Goal: Check status: Check status

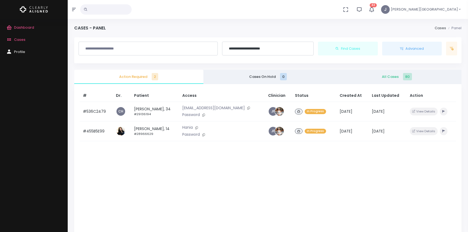
click at [236, 48] on input "**********" at bounding box center [268, 48] width 84 height 9
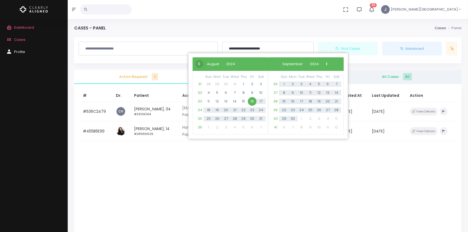
click at [200, 64] on span "‹" at bounding box center [199, 64] width 8 height 8
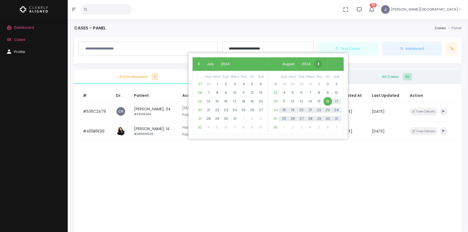
click at [323, 62] on span "›" at bounding box center [318, 64] width 8 height 8
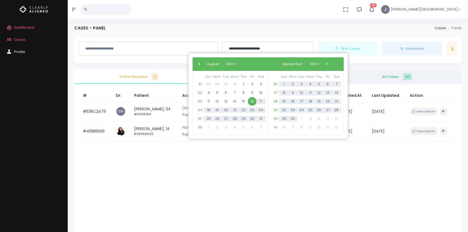
click at [331, 62] on span "›" at bounding box center [327, 64] width 8 height 8
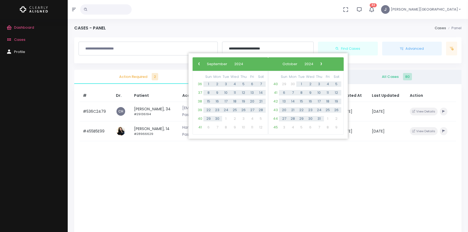
click at [325, 62] on span "›" at bounding box center [321, 64] width 8 height 8
click at [330, 62] on span "›" at bounding box center [325, 64] width 8 height 8
click at [324, 62] on span "›" at bounding box center [320, 64] width 8 height 8
click at [326, 62] on span "›" at bounding box center [322, 64] width 8 height 8
click at [321, 62] on span "›" at bounding box center [317, 64] width 8 height 8
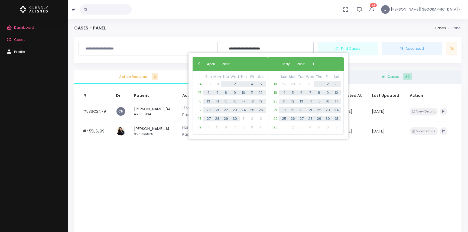
click at [317, 62] on span "›" at bounding box center [313, 64] width 8 height 8
click at [319, 62] on span "›" at bounding box center [315, 64] width 8 height 8
click at [317, 62] on span "›" at bounding box center [313, 64] width 8 height 8
click at [226, 83] on span "1" at bounding box center [226, 84] width 9 height 9
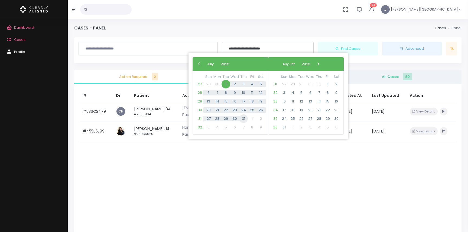
click at [243, 118] on span "31" at bounding box center [243, 119] width 9 height 9
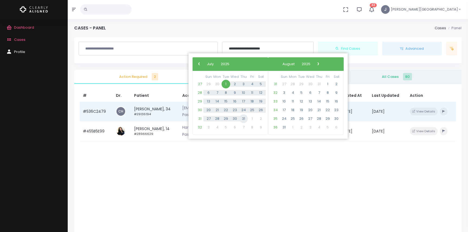
type input "**********"
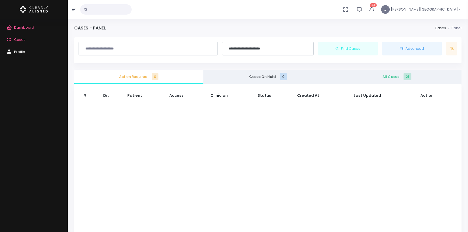
click at [383, 75] on span "All Cases 21" at bounding box center [397, 76] width 121 height 5
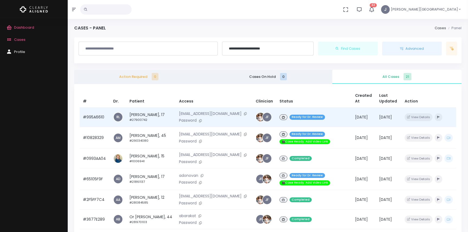
click at [99, 118] on td "#995A6610" at bounding box center [95, 118] width 30 height 20
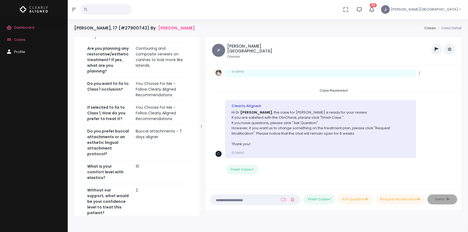
scroll to position [0, 0]
drag, startPoint x: 132, startPoint y: 166, endPoint x: 159, endPoint y: 167, distance: 27.1
copy td "#995A6610"
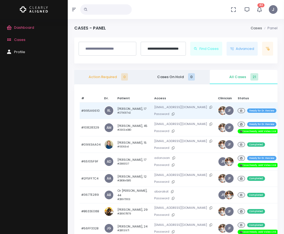
click at [93, 110] on td "#995A6610" at bounding box center [91, 110] width 23 height 17
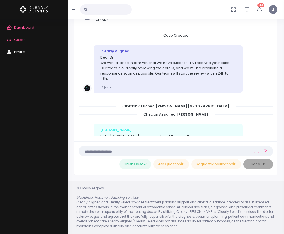
click at [73, 9] on icon "button" at bounding box center [74, 9] width 4 height 3
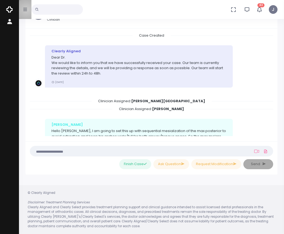
click at [27, 10] on icon "button" at bounding box center [25, 9] width 4 height 4
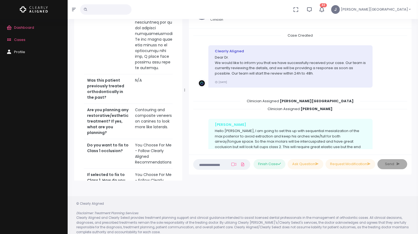
scroll to position [43, 0]
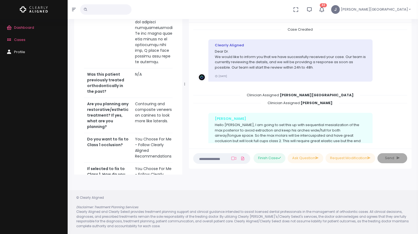
drag, startPoint x: 156, startPoint y: 124, endPoint x: 127, endPoint y: 124, distance: 29.5
copy tr "#995A6610"
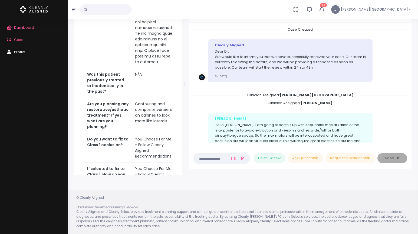
drag, startPoint x: 155, startPoint y: 125, endPoint x: 132, endPoint y: 125, distance: 22.8
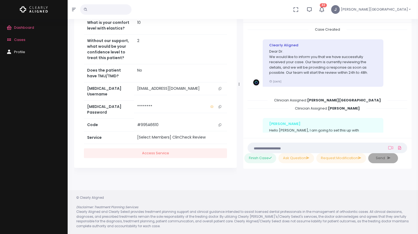
drag, startPoint x: 185, startPoint y: 128, endPoint x: 229, endPoint y: 128, distance: 44.7
click at [239, 129] on div at bounding box center [239, 84] width 3 height 177
click at [220, 124] on icon "scrollable content" at bounding box center [220, 124] width 3 height 3
copy td "#995A6610"
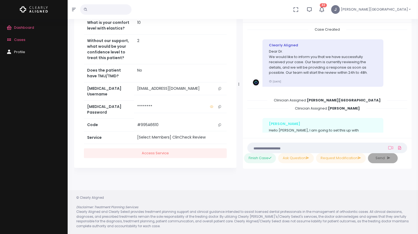
click at [220, 124] on icon "scrollable content" at bounding box center [220, 124] width 3 height 3
copy td "#995A6610"
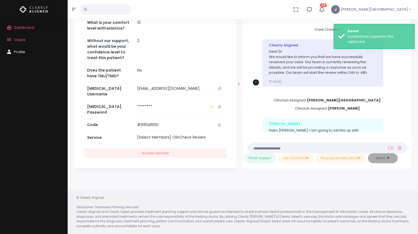
click at [220, 124] on icon "scrollable content" at bounding box center [220, 124] width 3 height 3
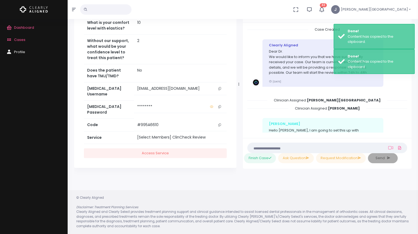
click at [220, 124] on icon "scrollable content" at bounding box center [220, 124] width 3 height 3
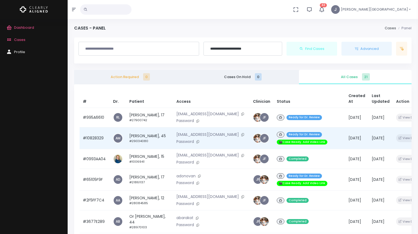
click at [93, 142] on td "#10828329" at bounding box center [95, 138] width 30 height 22
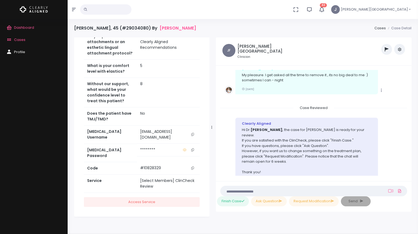
scroll to position [297, 0]
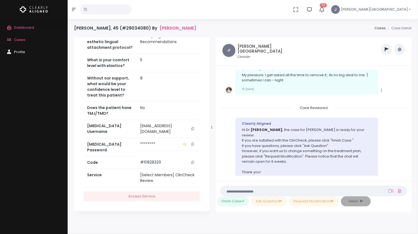
drag, startPoint x: 185, startPoint y: 148, endPoint x: 211, endPoint y: 150, distance: 26.6
click at [211, 150] on div at bounding box center [212, 127] width 3 height 177
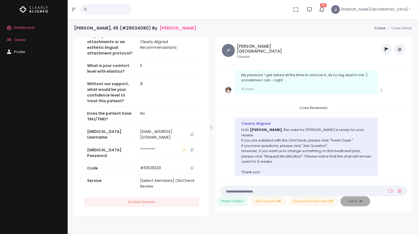
click at [193, 166] on icon "scrollable content" at bounding box center [192, 167] width 3 height 3
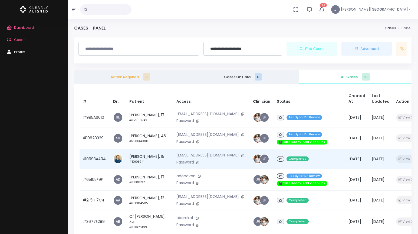
click at [102, 169] on td "#0993AA04" at bounding box center [95, 159] width 30 height 20
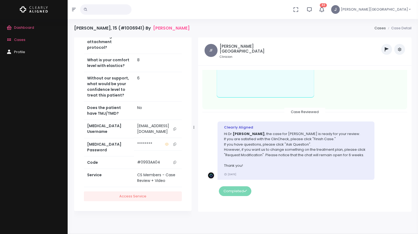
scroll to position [510, 0]
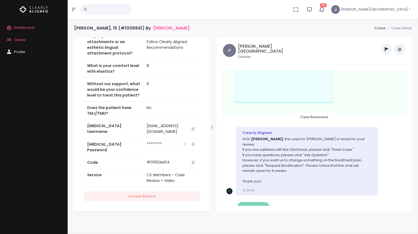
drag, startPoint x: 186, startPoint y: 132, endPoint x: 203, endPoint y: 152, distance: 26.9
click at [213, 133] on div at bounding box center [212, 127] width 3 height 177
click at [195, 164] on icon "scrollable content" at bounding box center [193, 162] width 3 height 3
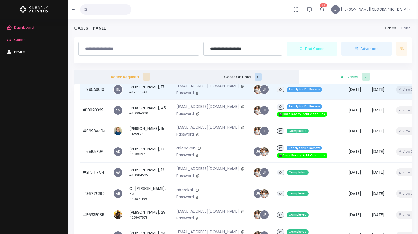
scroll to position [29, 0]
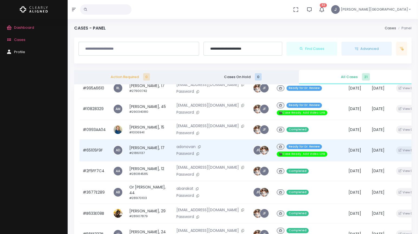
click at [97, 161] on td "#65105F9F" at bounding box center [95, 150] width 30 height 22
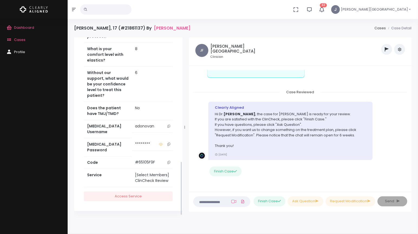
scroll to position [422, 0]
click at [168, 161] on icon "scrollable content" at bounding box center [169, 162] width 3 height 3
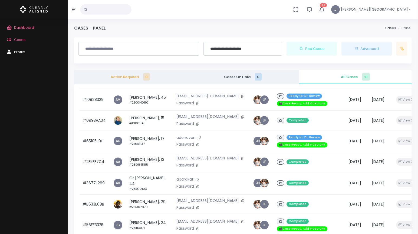
scroll to position [40, 0]
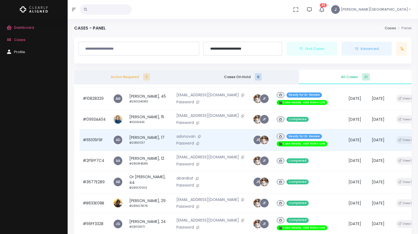
click at [90, 151] on td "#65105F9F" at bounding box center [95, 140] width 30 height 22
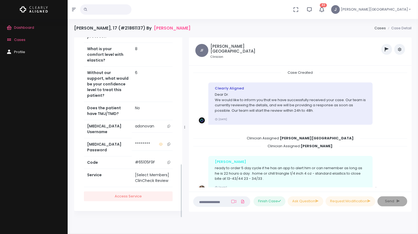
scroll to position [2, 0]
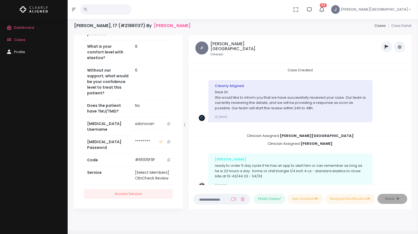
click at [168, 158] on icon "scrollable content" at bounding box center [169, 159] width 3 height 3
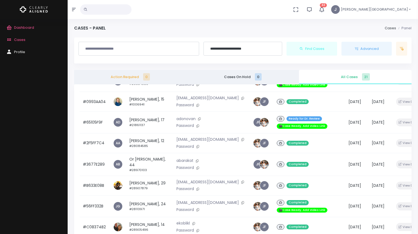
scroll to position [63, 0]
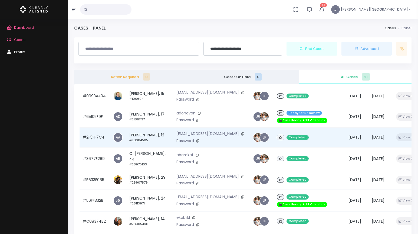
click at [95, 147] on td "#2F5FF7C4" at bounding box center [95, 137] width 30 height 20
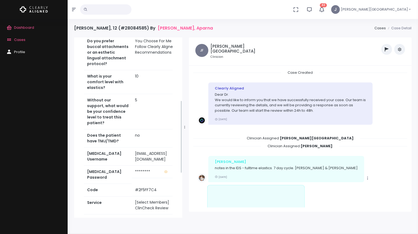
scroll to position [265, 0]
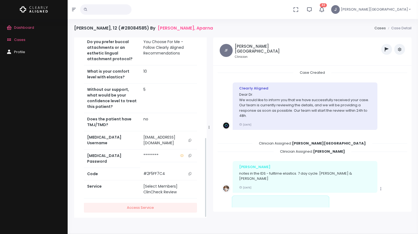
drag, startPoint x: 186, startPoint y: 134, endPoint x: 205, endPoint y: 135, distance: 19.3
click at [208, 135] on div at bounding box center [209, 127] width 3 height 177
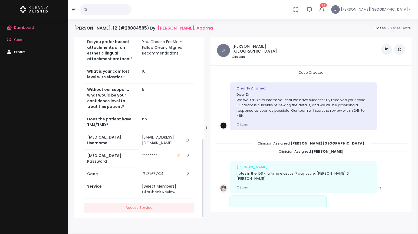
scroll to position [231, 0]
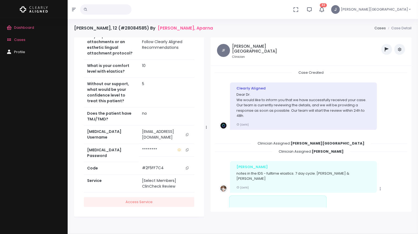
click at [187, 166] on icon "scrollable content" at bounding box center [187, 167] width 3 height 3
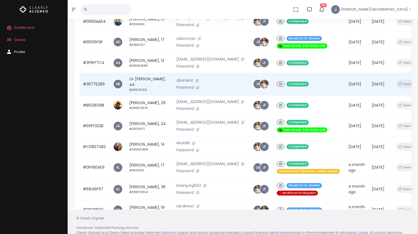
scroll to position [28, 0]
click at [97, 96] on td "#3677E289" at bounding box center [95, 84] width 30 height 23
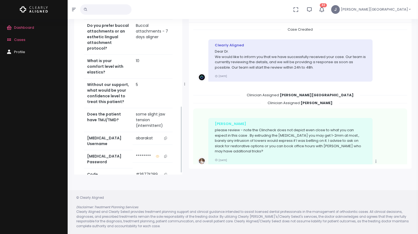
scroll to position [305, 0]
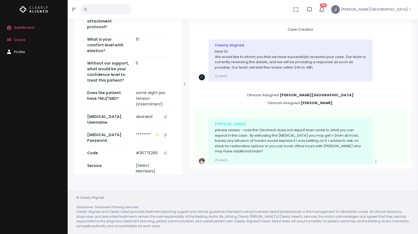
click at [167, 151] on icon "scrollable content" at bounding box center [165, 152] width 3 height 3
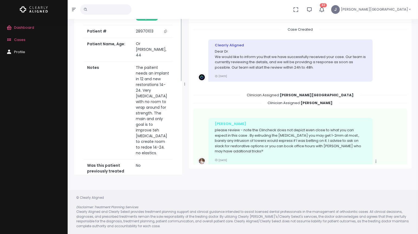
scroll to position [0, 0]
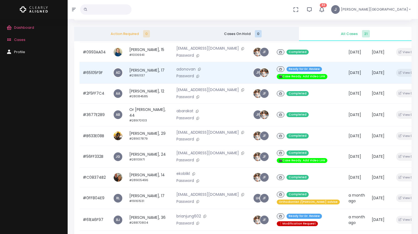
scroll to position [65, 0]
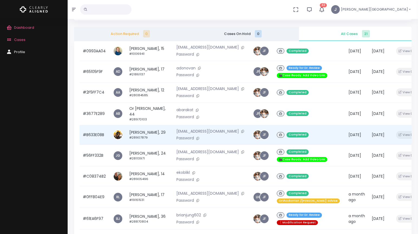
click at [95, 145] on td "#B633E08B" at bounding box center [95, 135] width 30 height 20
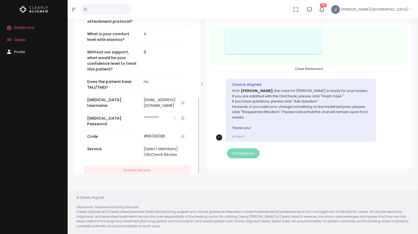
scroll to position [157, 0]
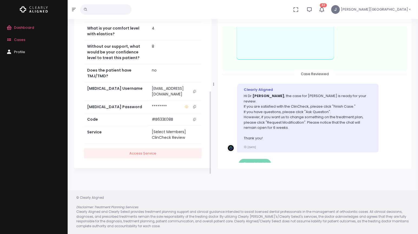
drag, startPoint x: 185, startPoint y: 85, endPoint x: 215, endPoint y: 90, distance: 30.2
click at [215, 90] on div at bounding box center [214, 84] width 3 height 177
click at [195, 118] on icon "scrollable content" at bounding box center [195, 119] width 3 height 3
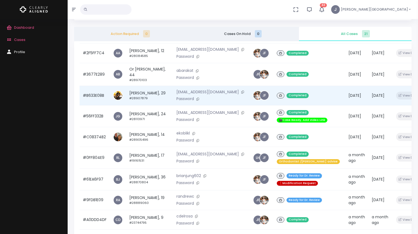
scroll to position [105, 0]
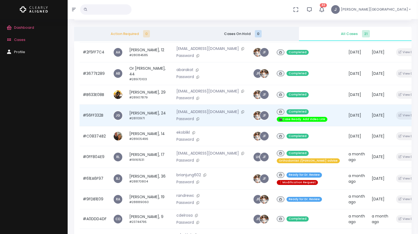
click at [97, 126] on td "#56FF332B" at bounding box center [95, 116] width 30 height 22
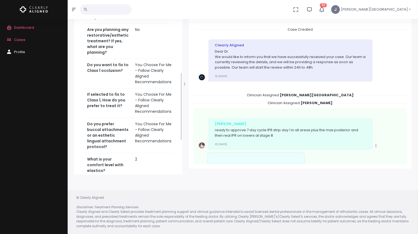
scroll to position [297, 0]
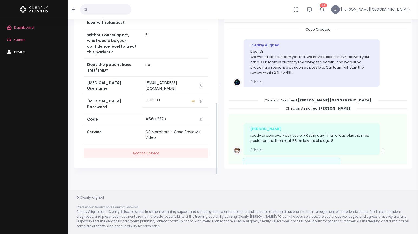
drag, startPoint x: 184, startPoint y: 123, endPoint x: 203, endPoint y: 126, distance: 19.5
click at [219, 124] on div at bounding box center [220, 84] width 3 height 177
click at [201, 121] on icon "scrollable content" at bounding box center [200, 119] width 3 height 3
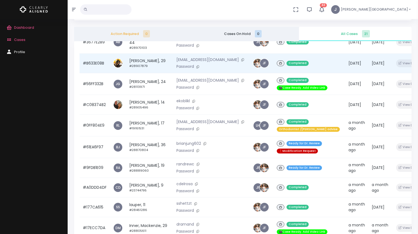
scroll to position [140, 0]
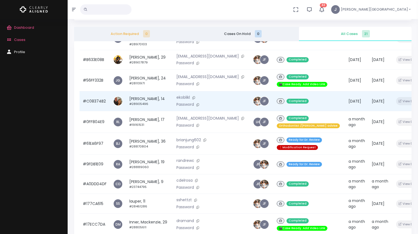
click at [95, 111] on td "#C08374B2" at bounding box center [95, 101] width 30 height 20
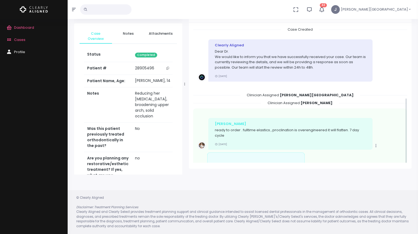
scroll to position [147, 0]
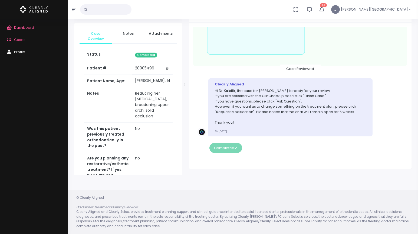
click at [185, 134] on div at bounding box center [185, 84] width 3 height 177
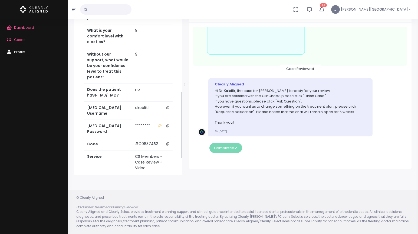
scroll to position [298, 0]
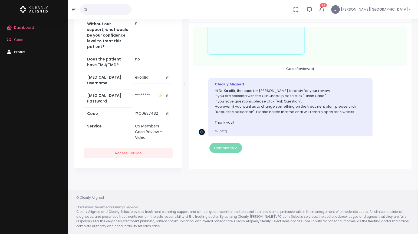
click at [167, 113] on icon "scrollable content" at bounding box center [168, 113] width 3 height 3
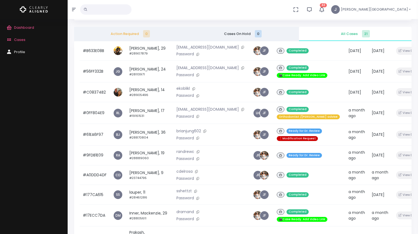
scroll to position [154, 0]
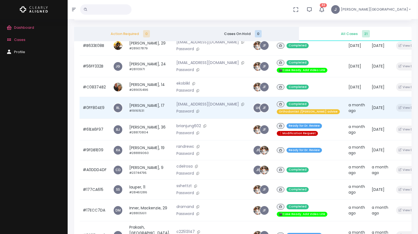
click at [101, 119] on td "#0FF804E9" at bounding box center [95, 108] width 30 height 22
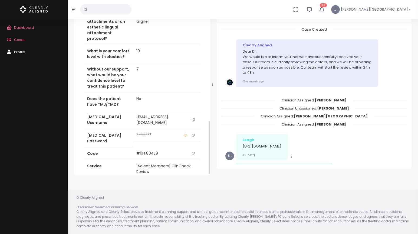
scroll to position [400, 0]
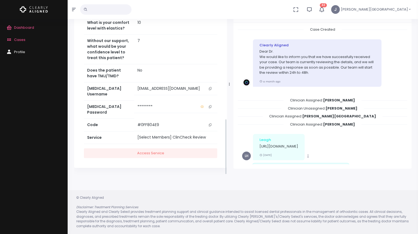
drag, startPoint x: 184, startPoint y: 115, endPoint x: 220, endPoint y: 119, distance: 36.0
click at [228, 117] on div at bounding box center [229, 84] width 3 height 177
click at [210, 124] on icon "scrollable content" at bounding box center [209, 124] width 3 height 3
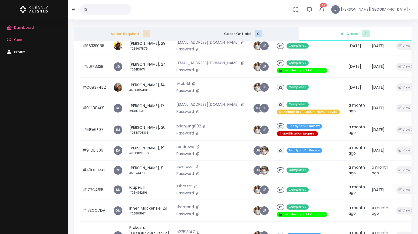
scroll to position [157, 0]
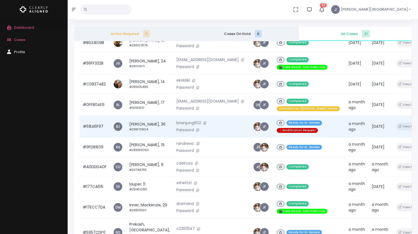
click at [95, 137] on td "#61EA6F97" at bounding box center [95, 127] width 30 height 22
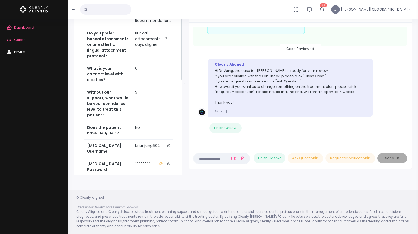
scroll to position [291, 0]
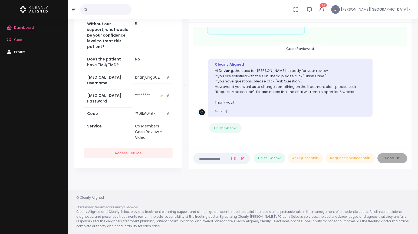
click at [168, 113] on icon "scrollable content" at bounding box center [169, 113] width 3 height 3
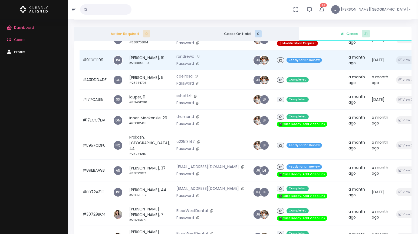
scroll to position [244, 1]
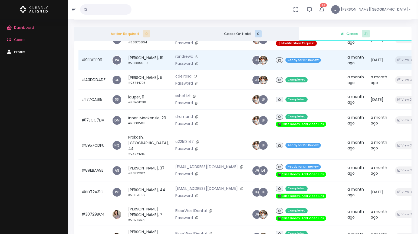
click at [92, 70] on td "#9FDB1E09" at bounding box center [94, 60] width 30 height 20
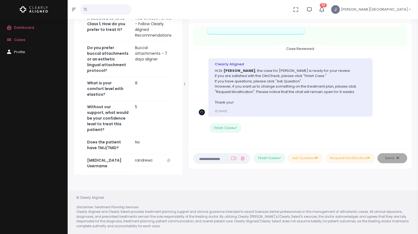
scroll to position [293, 0]
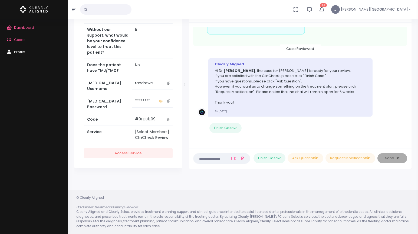
click at [168, 119] on icon "scrollable content" at bounding box center [169, 119] width 3 height 3
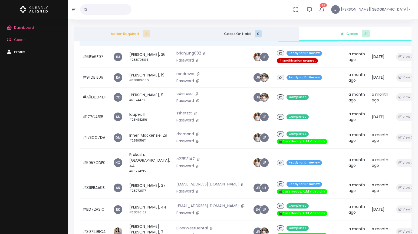
scroll to position [230, 0]
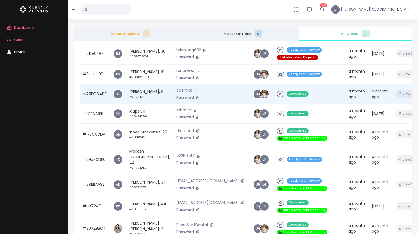
click at [95, 104] on td "#A0DDD4DF" at bounding box center [95, 94] width 30 height 20
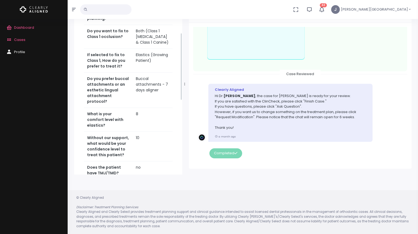
scroll to position [299, 0]
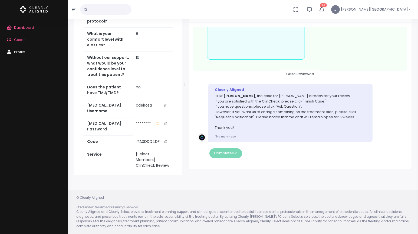
click at [165, 140] on icon "scrollable content" at bounding box center [165, 141] width 3 height 3
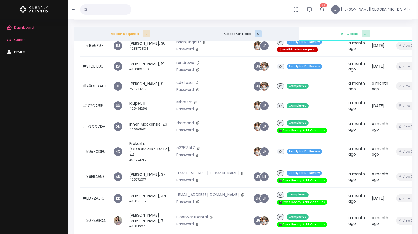
scroll to position [238, 0]
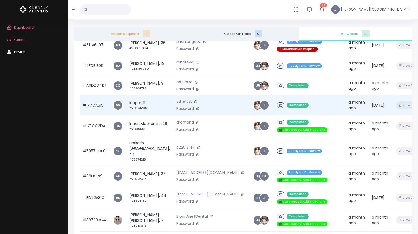
click at [96, 115] on td "#177CA615" at bounding box center [95, 105] width 30 height 20
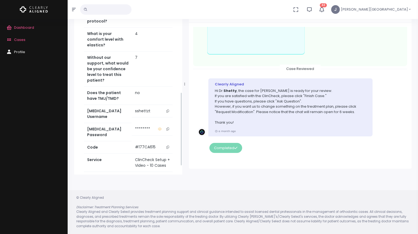
scroll to position [259, 0]
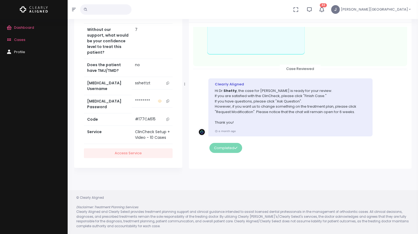
click at [167, 120] on icon "scrollable content" at bounding box center [168, 119] width 3 height 3
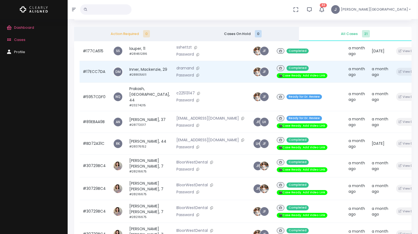
scroll to position [324, 0]
click at [96, 83] on td "#17ECC7DA" at bounding box center [95, 72] width 30 height 22
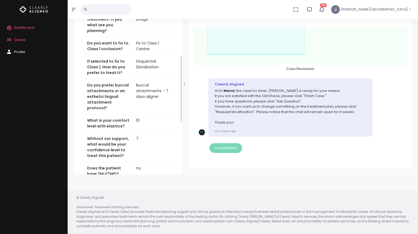
scroll to position [302, 0]
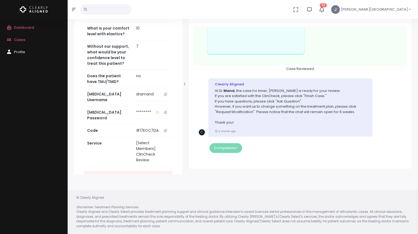
click at [165, 129] on icon "scrollable content" at bounding box center [165, 130] width 3 height 3
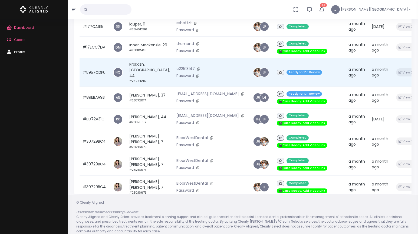
scroll to position [235, 0]
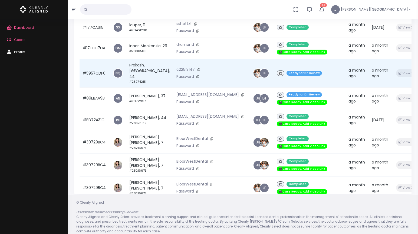
click at [97, 87] on td "#5957CDF0" at bounding box center [95, 73] width 30 height 28
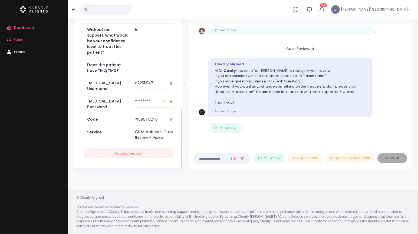
scroll to position [344, 0]
click at [171, 118] on icon "scrollable content" at bounding box center [172, 119] width 3 height 3
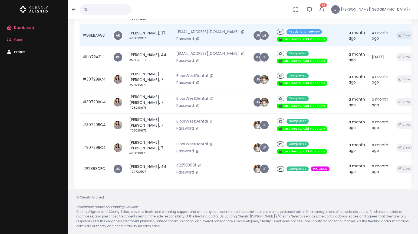
scroll to position [305, 0]
click at [98, 46] on td "#89EBAA9B" at bounding box center [95, 36] width 30 height 22
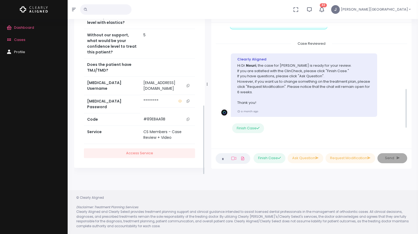
scroll to position [252, 0]
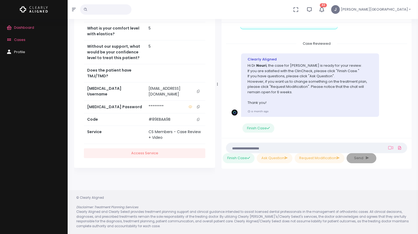
drag, startPoint x: 185, startPoint y: 119, endPoint x: 210, endPoint y: 119, distance: 24.4
click at [218, 120] on div at bounding box center [217, 84] width 3 height 177
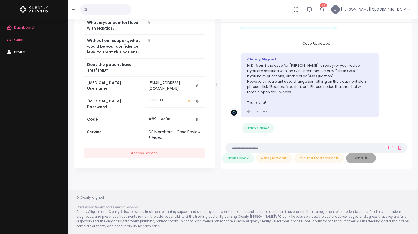
click at [197, 118] on icon "scrollable content" at bounding box center [198, 119] width 3 height 3
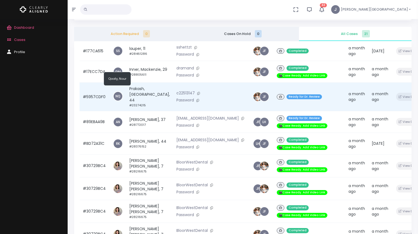
scroll to position [362, 0]
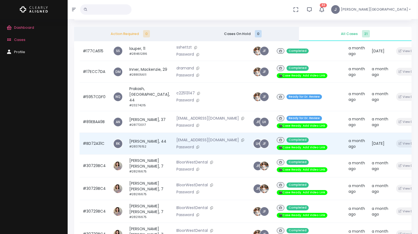
click at [100, 134] on td "#BD72A31C" at bounding box center [95, 144] width 30 height 22
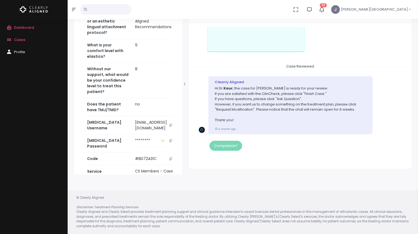
scroll to position [188, 0]
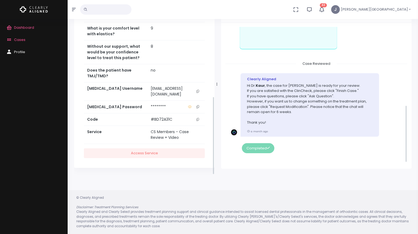
drag, startPoint x: 185, startPoint y: 141, endPoint x: 208, endPoint y: 137, distance: 22.9
click at [217, 142] on div at bounding box center [217, 84] width 3 height 177
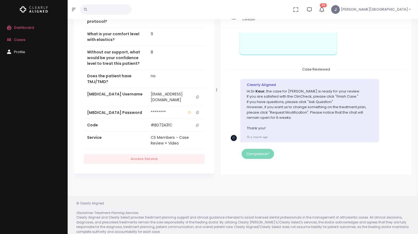
click at [198, 124] on icon "scrollable content" at bounding box center [197, 124] width 3 height 3
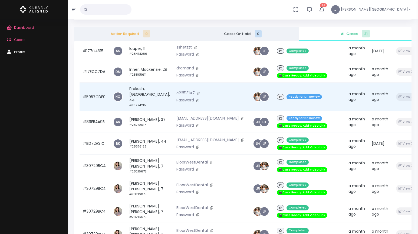
scroll to position [362, 0]
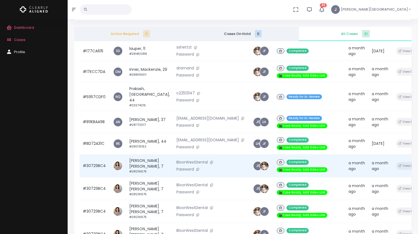
click at [100, 157] on td "#30729BC4" at bounding box center [95, 165] width 30 height 23
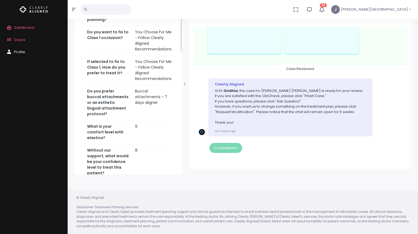
scroll to position [393, 0]
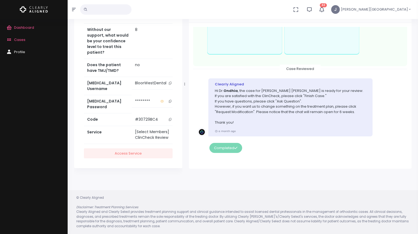
click at [169, 119] on icon "scrollable content" at bounding box center [170, 119] width 3 height 3
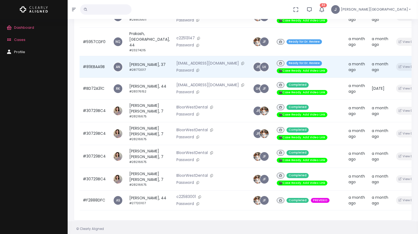
scroll to position [99, 0]
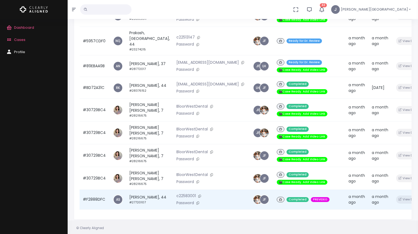
click at [98, 198] on td "#F2888DFC" at bounding box center [95, 200] width 30 height 20
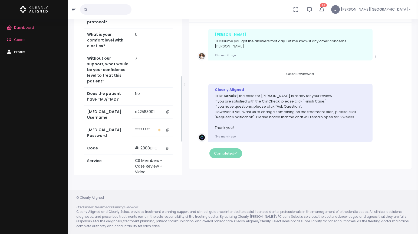
scroll to position [308, 0]
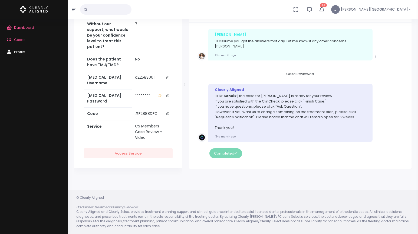
click at [167, 114] on icon "scrollable content" at bounding box center [168, 113] width 3 height 3
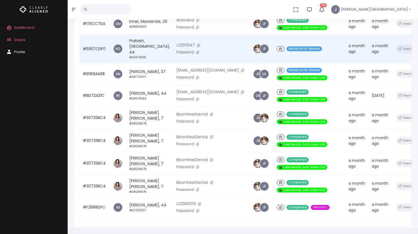
scroll to position [129, 0]
